Goal: Find contact information: Find contact information

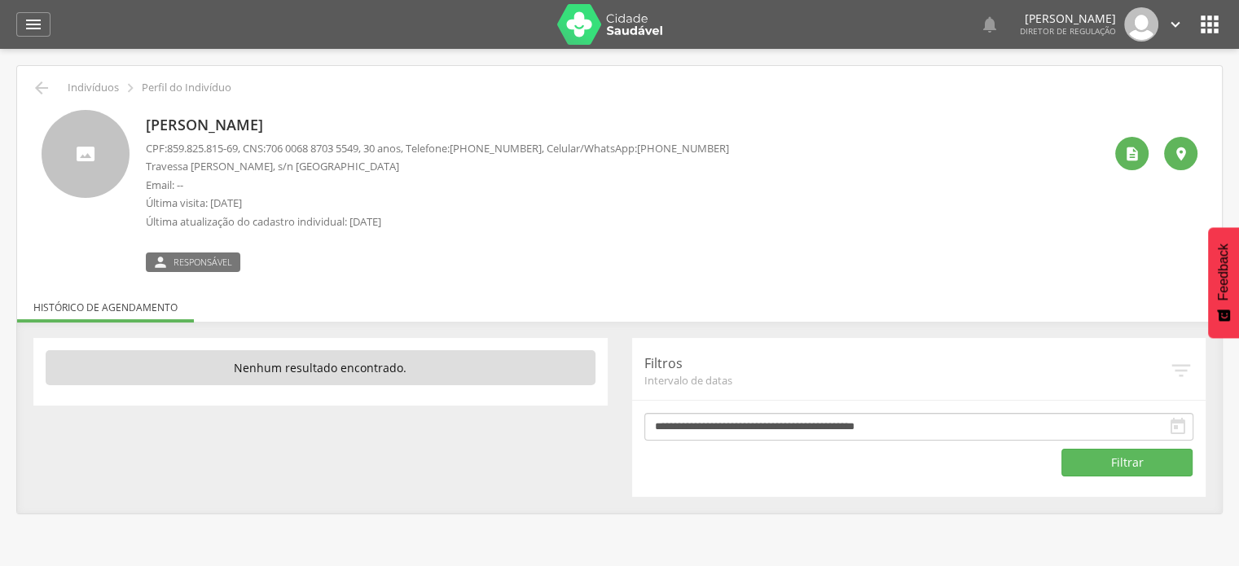
drag, startPoint x: 653, startPoint y: 147, endPoint x: 736, endPoint y: 149, distance: 82.3
click at [736, 149] on div "Jadina Pacheco Barbosa CPF: 859.825.815-69 , CNS: 706 0068 8703 5549 , 30 anos,…" at bounding box center [624, 191] width 957 height 162
copy span "(74) 98130-6071"
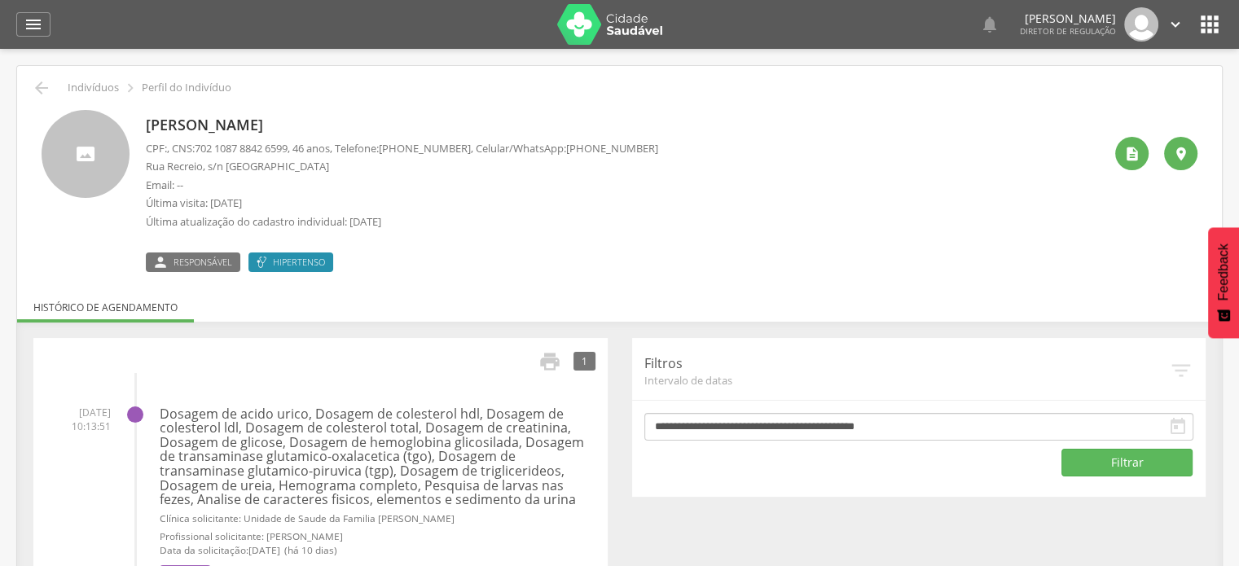
drag, startPoint x: 578, startPoint y: 143, endPoint x: 670, endPoint y: 149, distance: 92.3
click at [670, 149] on div "Ana Meire Costa Silva CPF: , CNS: 702 1087 8842 6599 , 46 anos, Telefone: (99) …" at bounding box center [624, 191] width 957 height 162
copy span "[PHONE_NUMBER]"
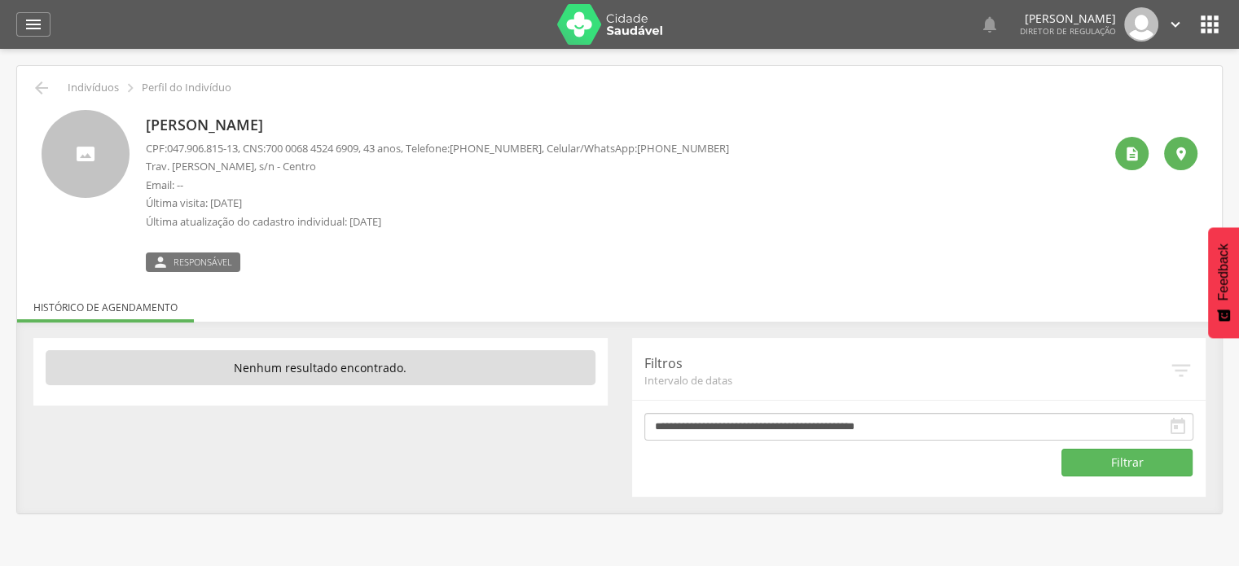
drag, startPoint x: 652, startPoint y: 147, endPoint x: 731, endPoint y: 147, distance: 79.8
click at [729, 147] on p "CPF: 047.906.815-13 , CNS: 700 0068 4524 6909 , 43 anos, Telefone: (74) 99949-3…" at bounding box center [437, 148] width 583 height 15
copy span "(74) 99949-3406"
